Goal: Task Accomplishment & Management: Manage account settings

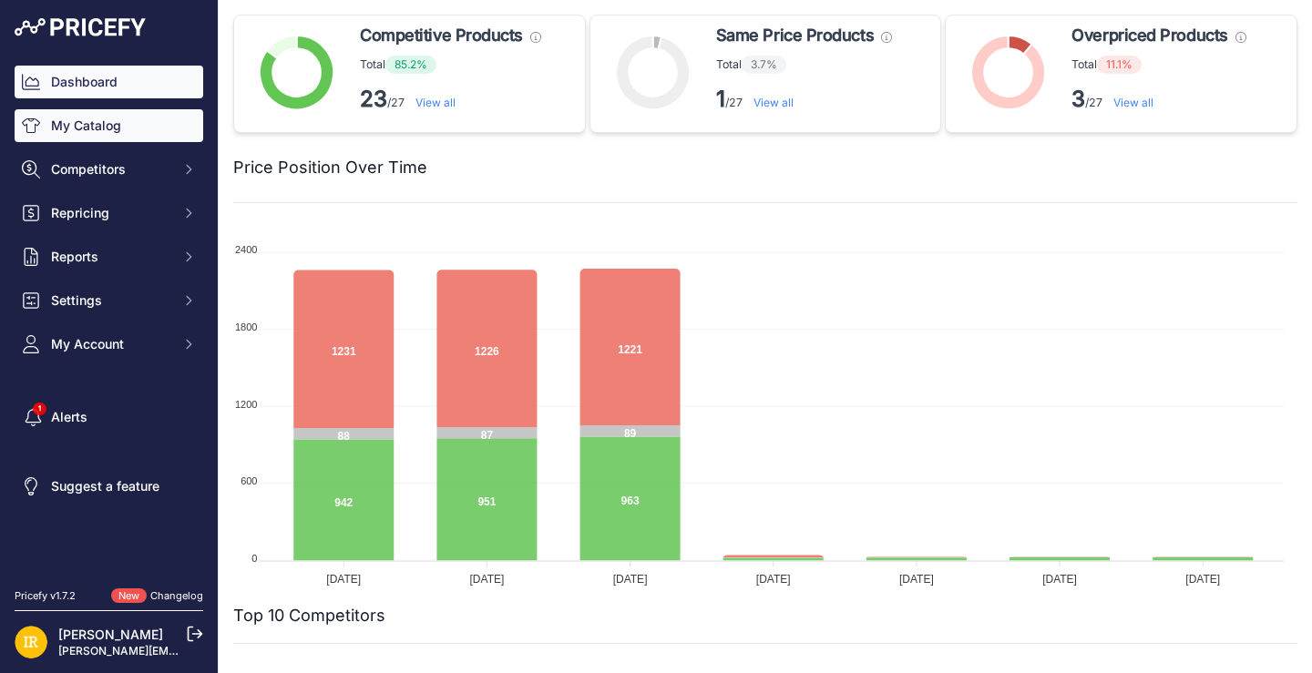
click at [133, 134] on link "My Catalog" at bounding box center [109, 125] width 189 height 33
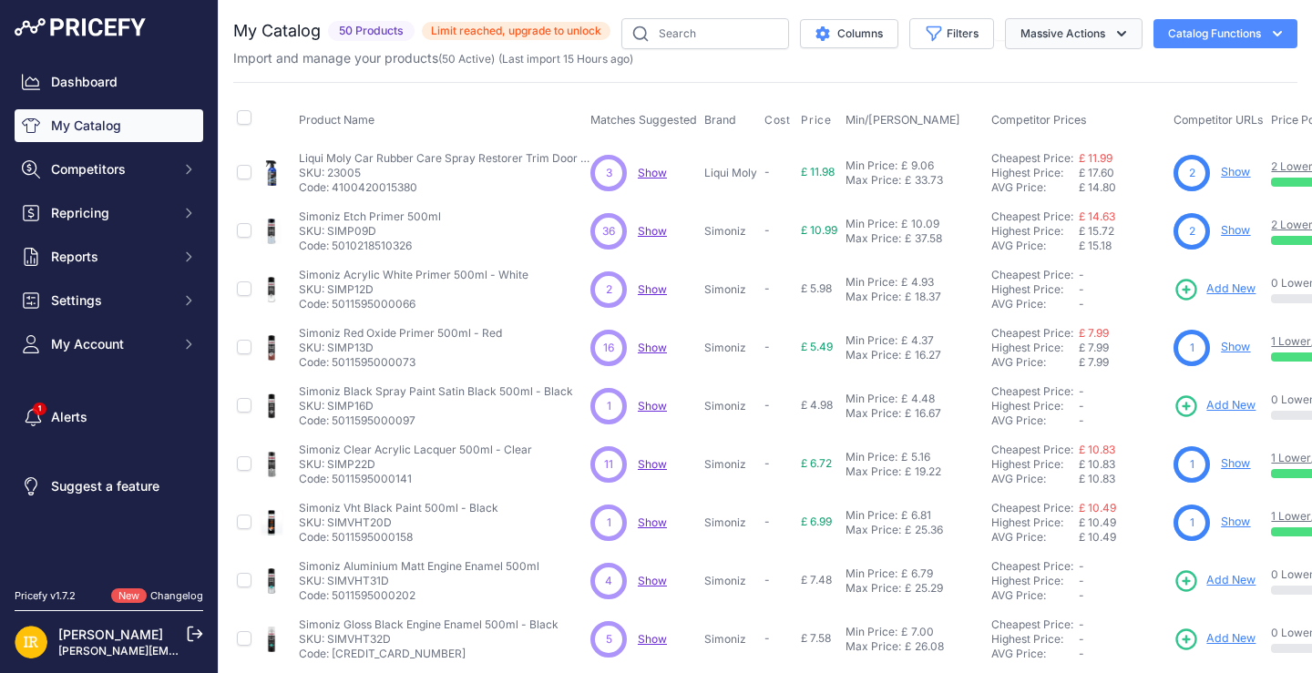
click at [1113, 35] on icon "button" at bounding box center [1122, 34] width 18 height 18
click at [912, 65] on div "Import and manage your products ( 50 Active ) (Last import 15 Hours ago)" at bounding box center [765, 58] width 1064 height 18
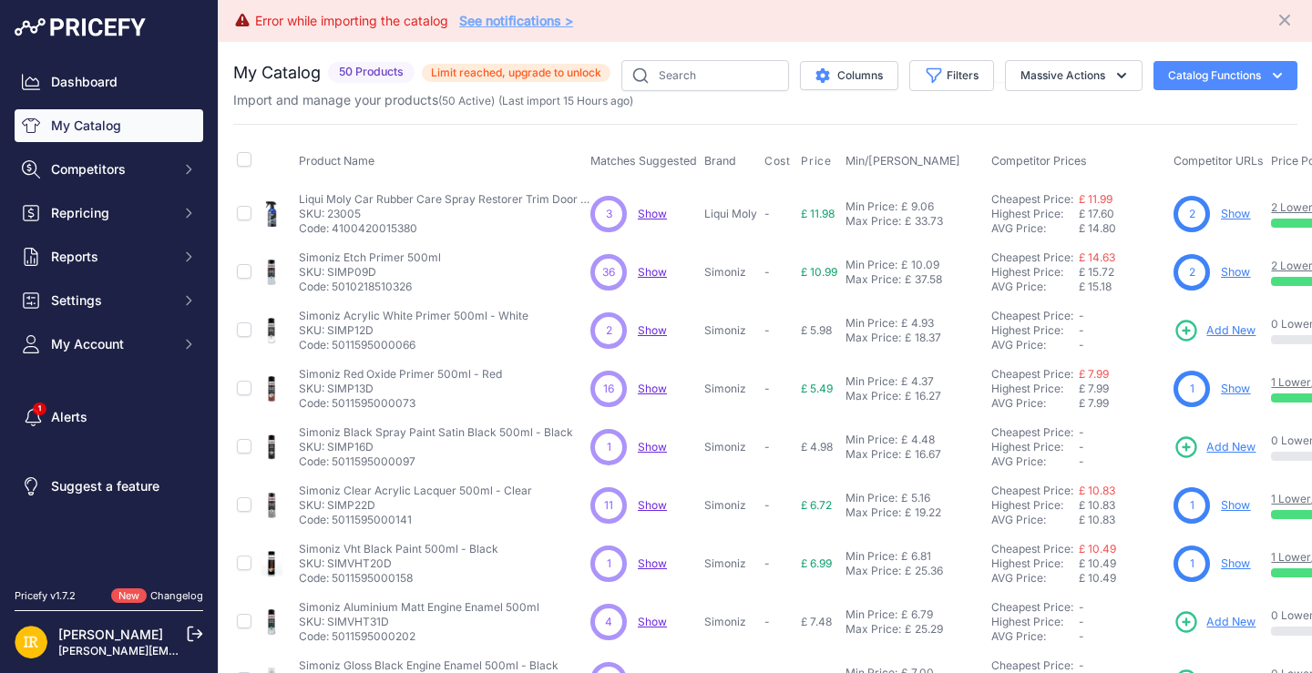
click at [1269, 79] on icon "button" at bounding box center [1278, 76] width 18 height 18
click at [1148, 114] on span "Import Additional Info" at bounding box center [1191, 114] width 111 height 15
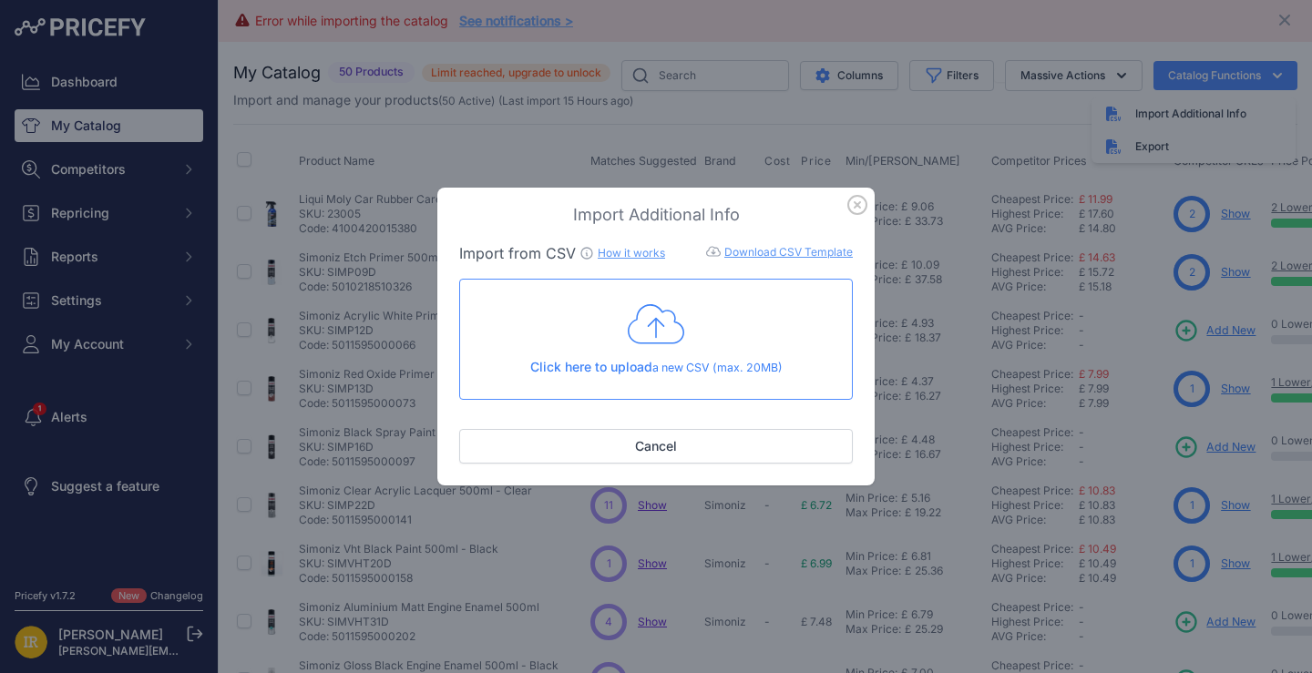
click at [777, 252] on link "Download CSV Template" at bounding box center [789, 252] width 128 height 14
click at [653, 326] on icon at bounding box center [656, 325] width 57 height 46
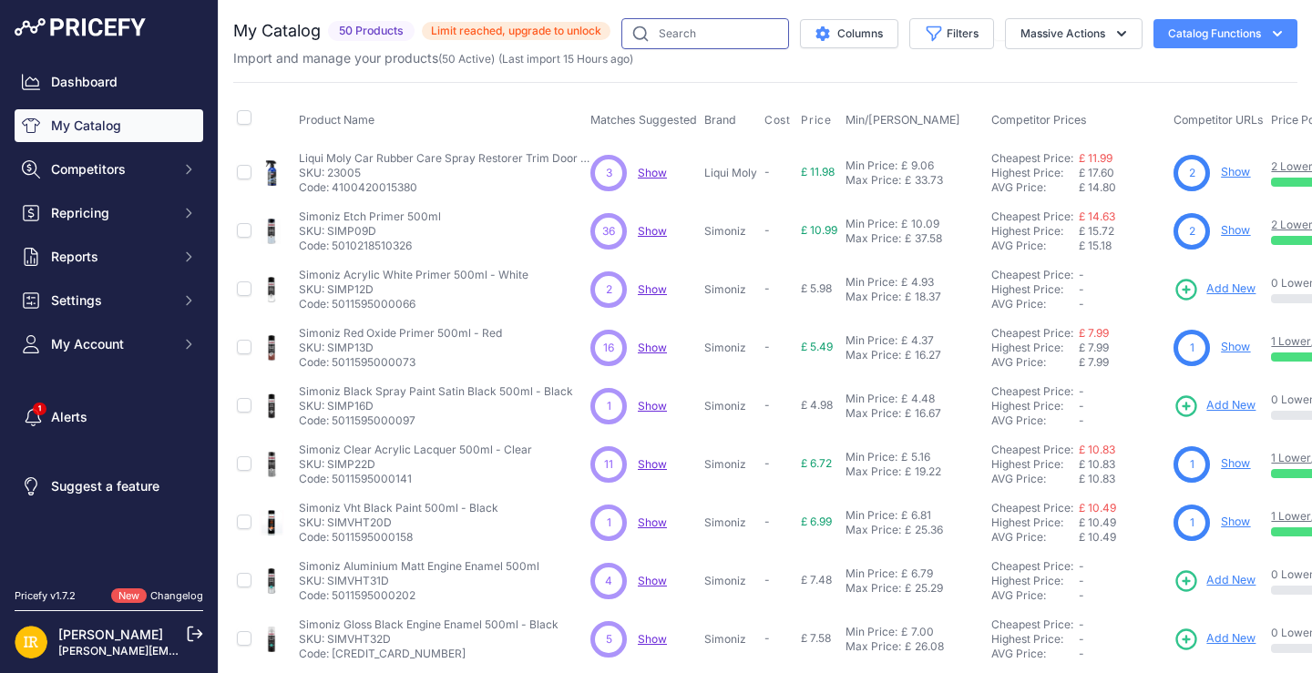
click at [667, 38] on input "text" at bounding box center [706, 33] width 168 height 31
paste input "MP928"
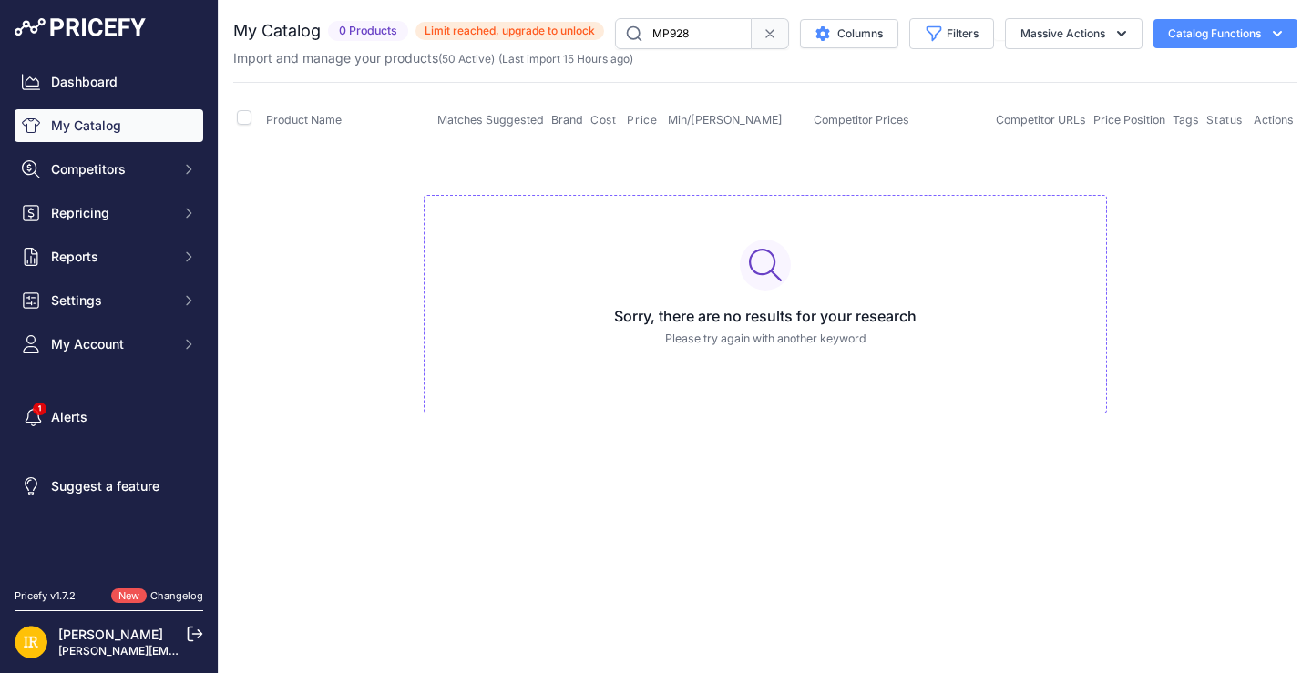
click at [713, 34] on input "MP928" at bounding box center [683, 33] width 137 height 31
paste input "N1101-4"
type input "M"
click at [384, 391] on td "Sorry, there are no results for your research Please try again with another key…" at bounding box center [765, 296] width 1064 height 307
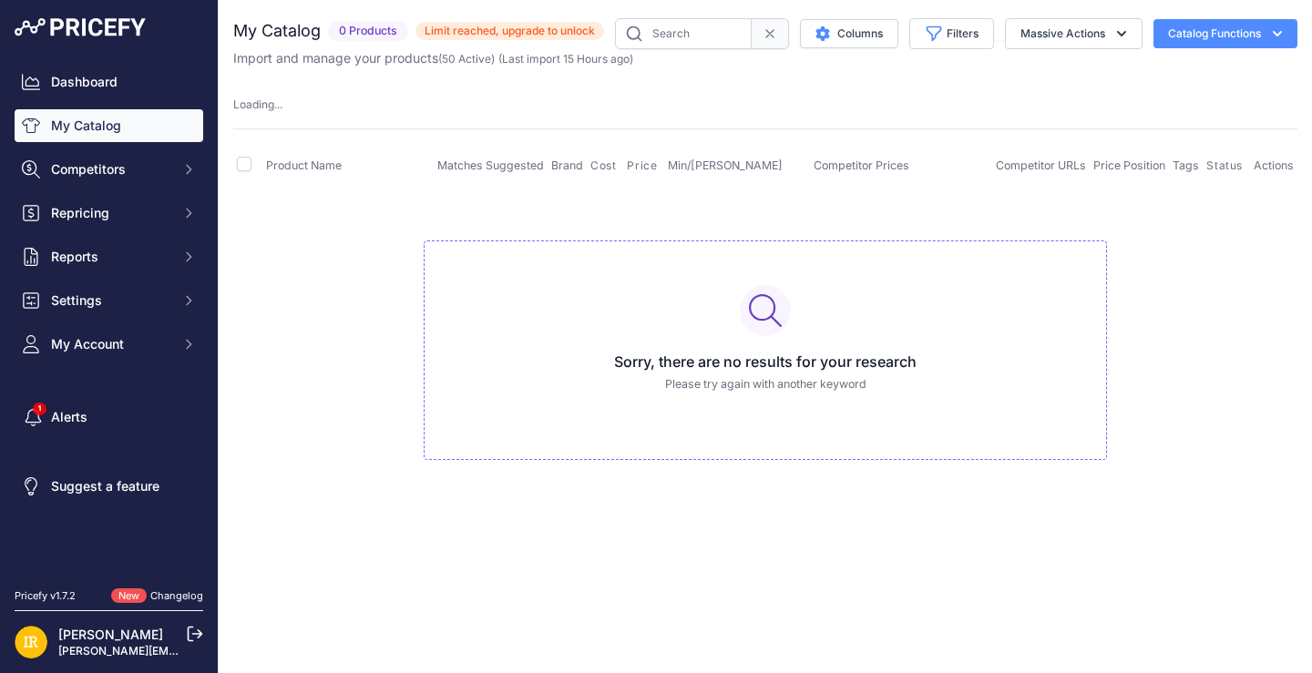
click at [764, 35] on icon at bounding box center [770, 33] width 15 height 15
click at [98, 158] on button "Competitors" at bounding box center [109, 169] width 189 height 33
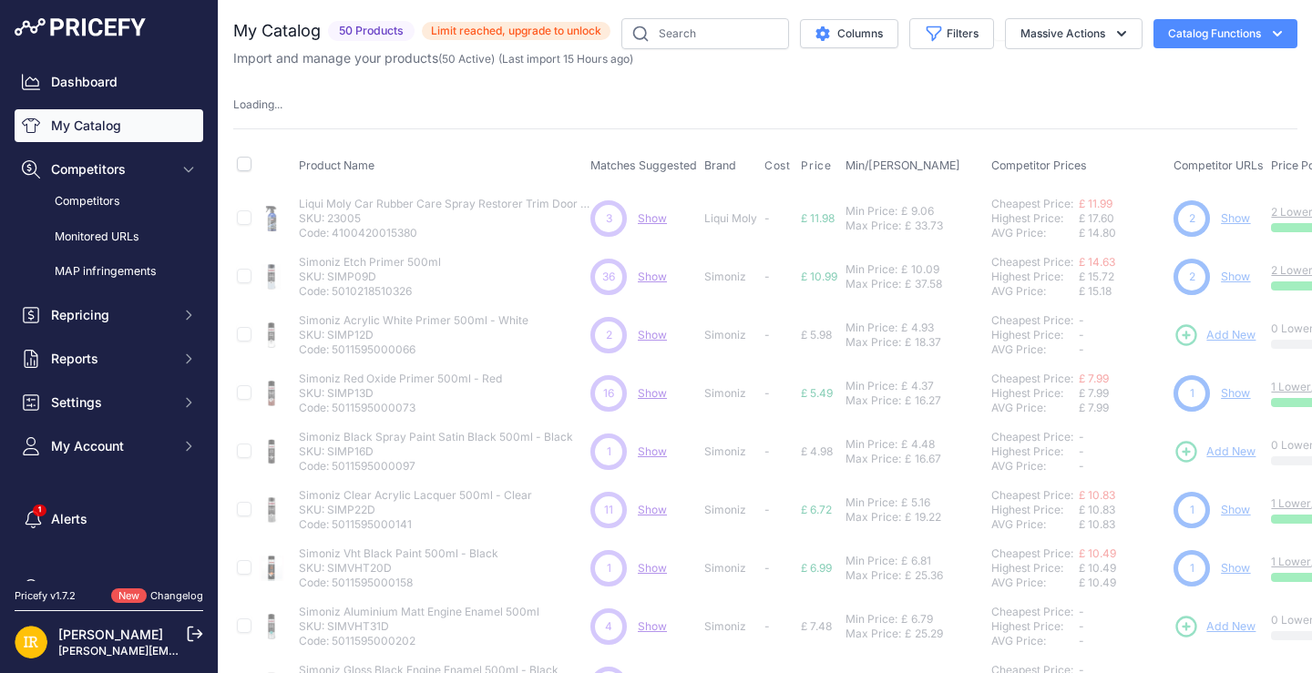
click at [90, 121] on link "My Catalog" at bounding box center [109, 125] width 189 height 33
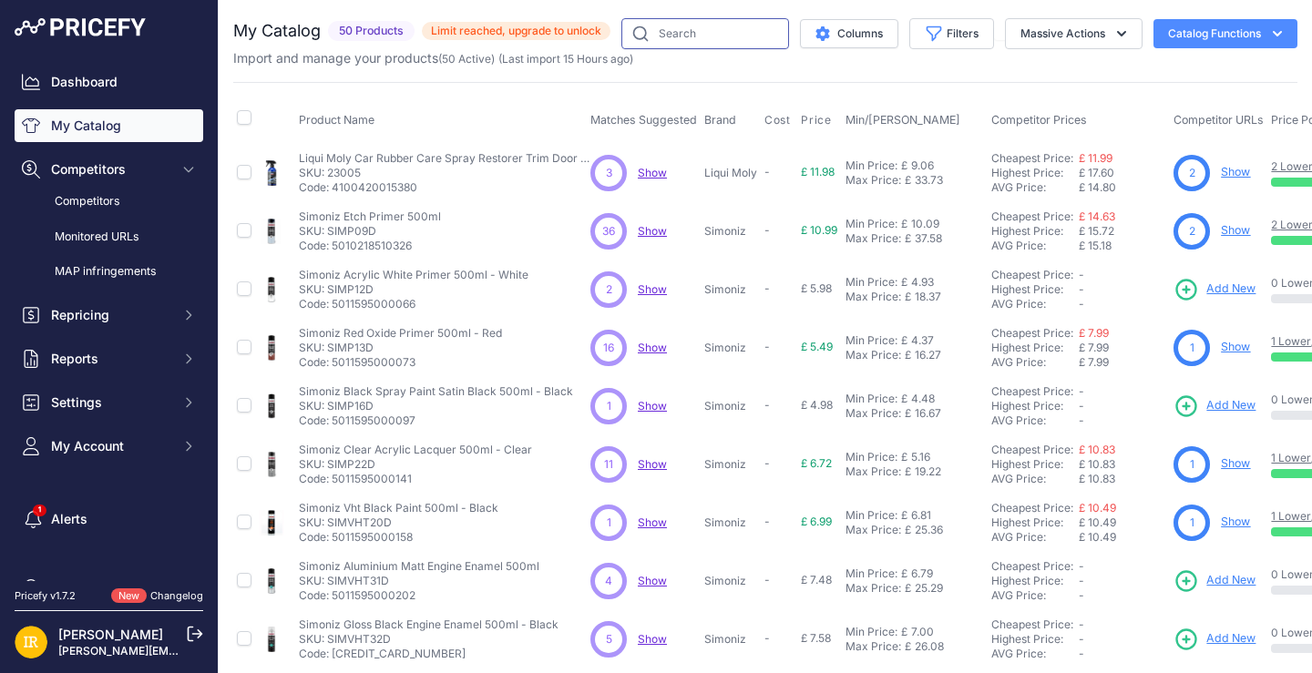
click at [694, 46] on input "text" at bounding box center [706, 33] width 168 height 31
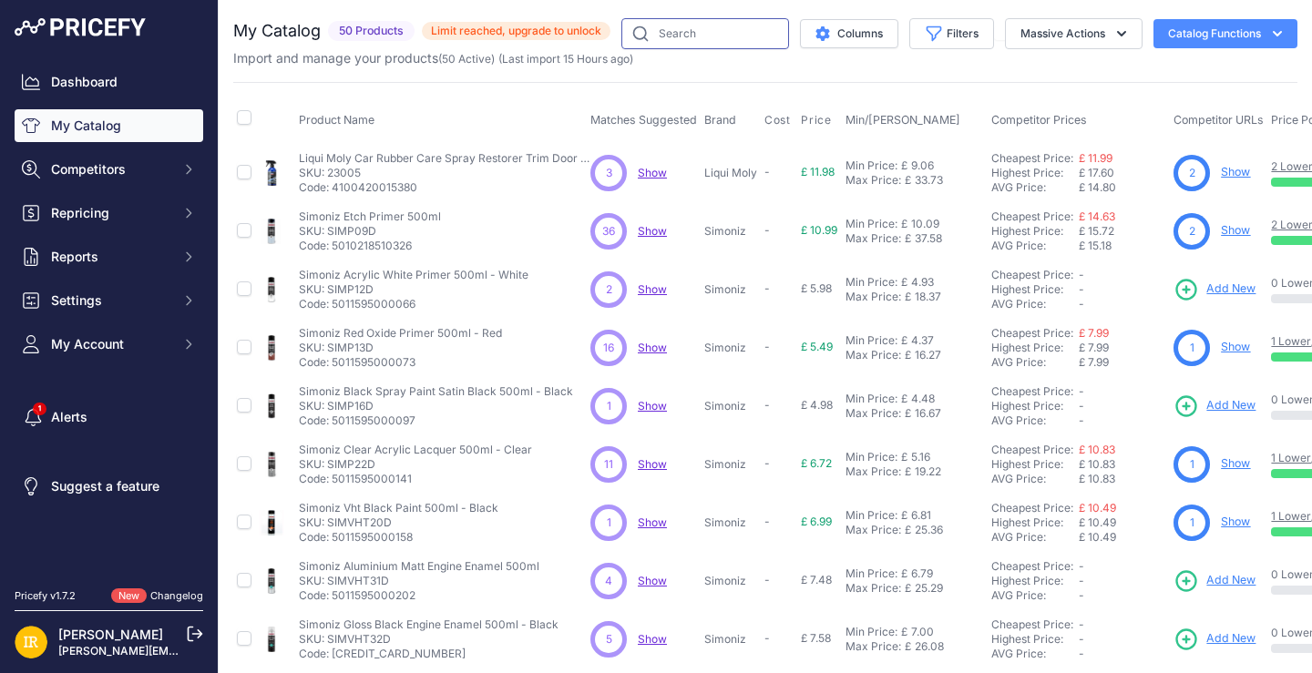
click at [692, 26] on input "text" at bounding box center [706, 33] width 168 height 31
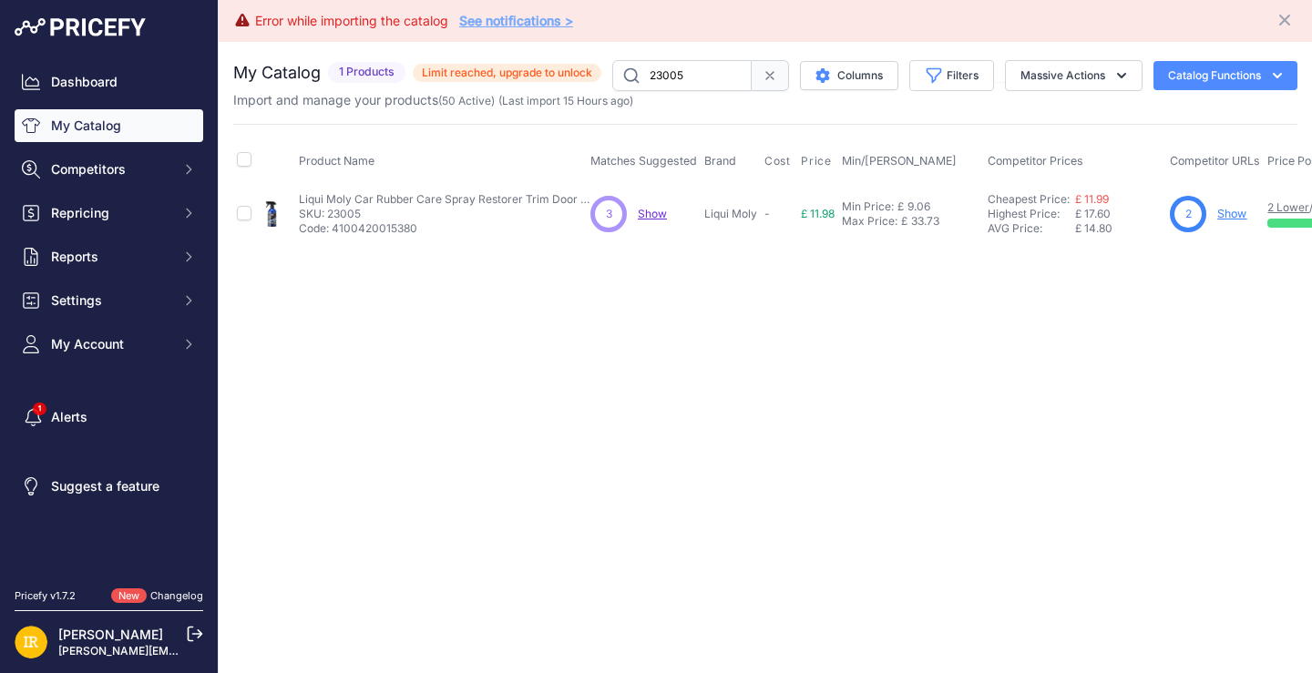
click at [712, 67] on input "23005" at bounding box center [681, 75] width 139 height 31
paste input "SWL200"
type input "SWL200"
